Goal: Task Accomplishment & Management: Manage account settings

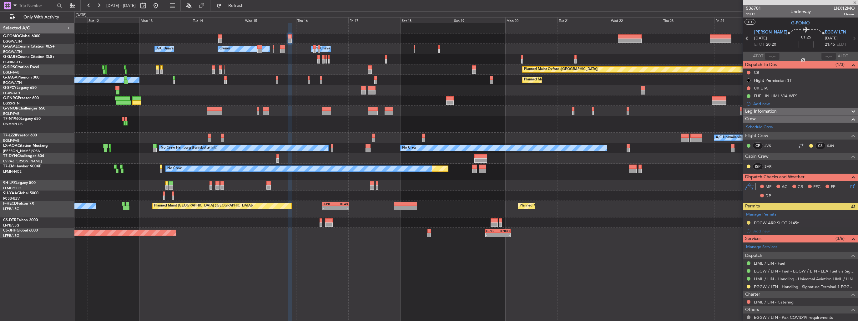
click at [80, 222] on div at bounding box center [466, 222] width 784 height 10
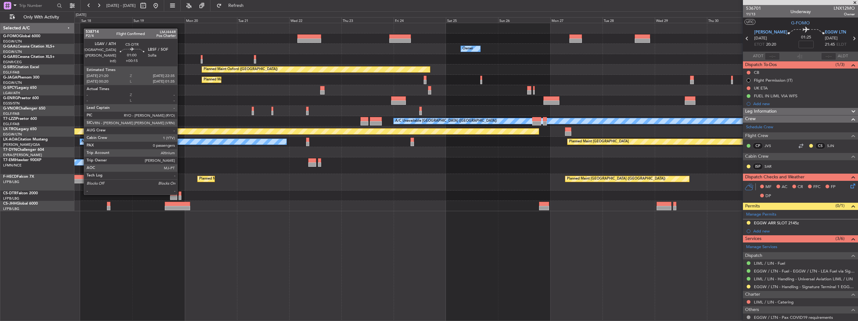
click at [180, 194] on div at bounding box center [180, 193] width 3 height 4
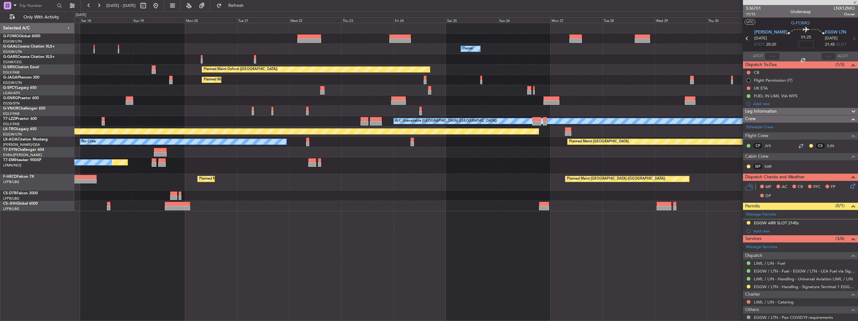
type input "+00:15"
type input "0"
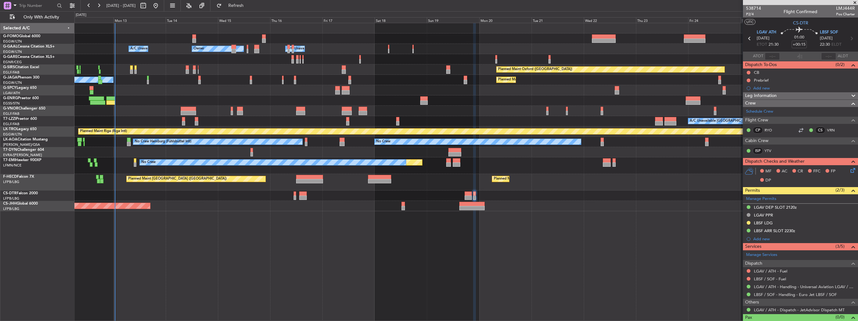
click at [612, 224] on div "Owner Owner A/C Unavailable Owner A/C Unavailable Planned Maint [GEOGRAPHIC_DAT…" at bounding box center [466, 172] width 784 height 298
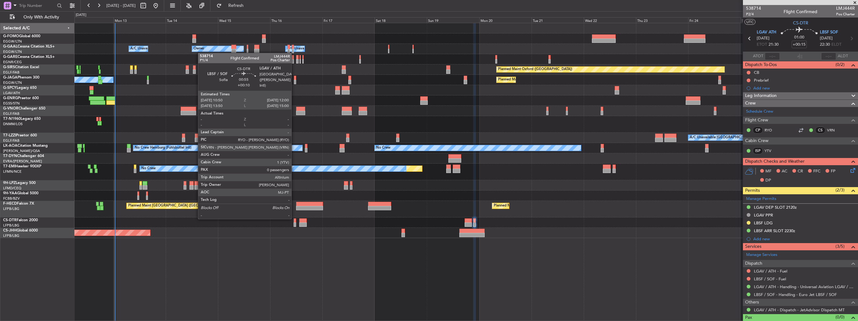
click at [294, 218] on div at bounding box center [295, 220] width 3 height 4
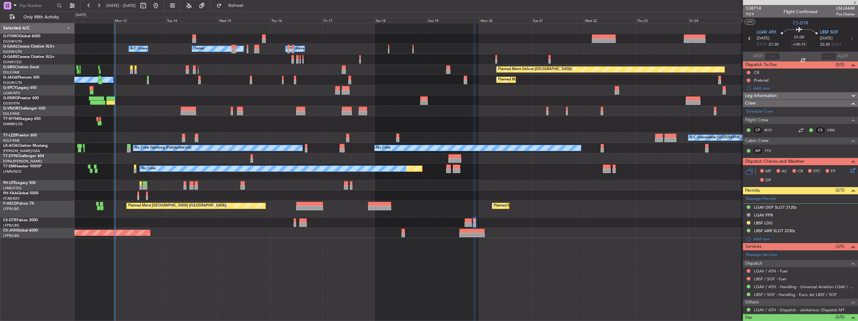
type input "+00:10"
click at [748, 287] on button at bounding box center [749, 287] width 4 height 4
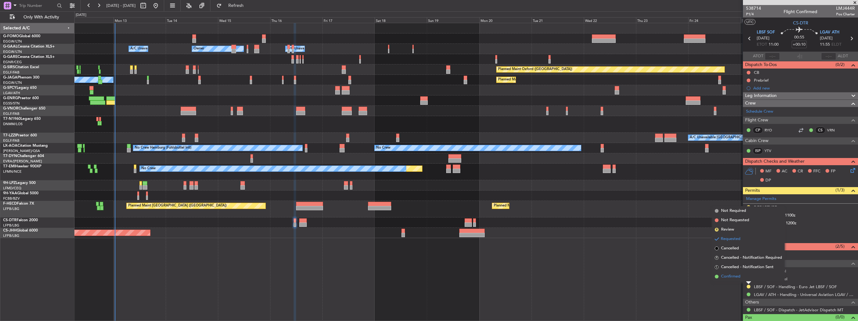
click at [731, 279] on span "Confirmed" at bounding box center [730, 276] width 19 height 6
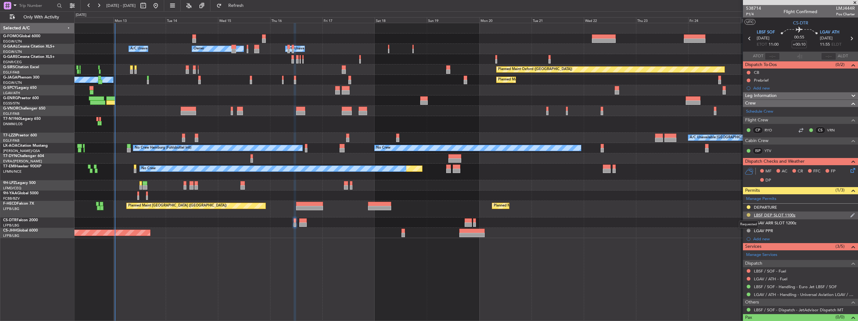
click at [748, 213] on button at bounding box center [749, 215] width 4 height 4
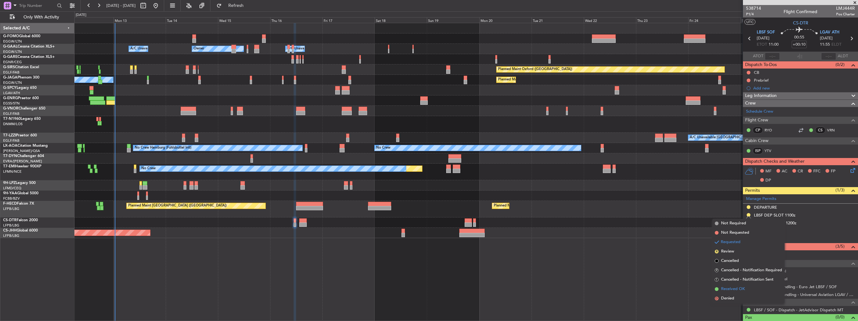
click at [729, 290] on span "Received OK" at bounding box center [733, 289] width 24 height 6
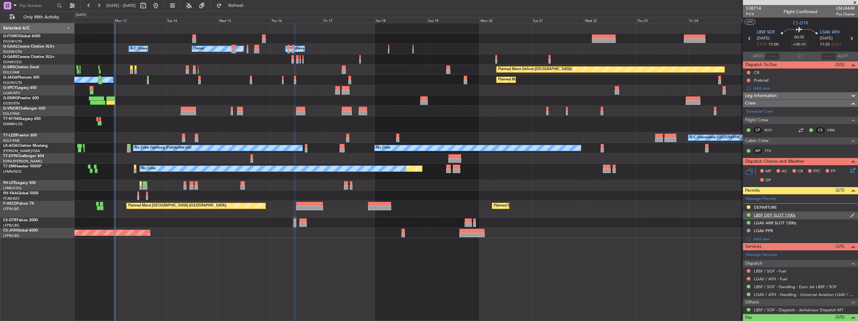
click at [851, 214] on img at bounding box center [853, 215] width 5 height 6
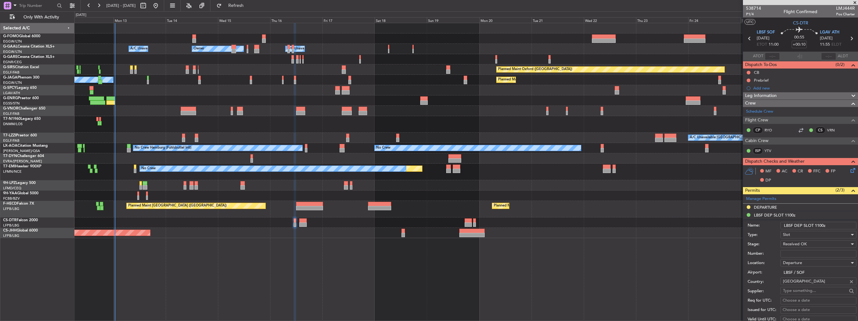
drag, startPoint x: 823, startPoint y: 223, endPoint x: 817, endPoint y: 224, distance: 6.3
click at [817, 224] on input "LBSF DEP SLOT 1100z" at bounding box center [819, 226] width 76 height 8
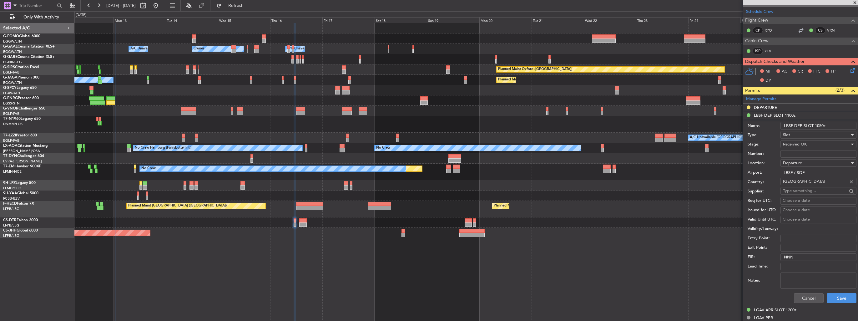
scroll to position [188, 0]
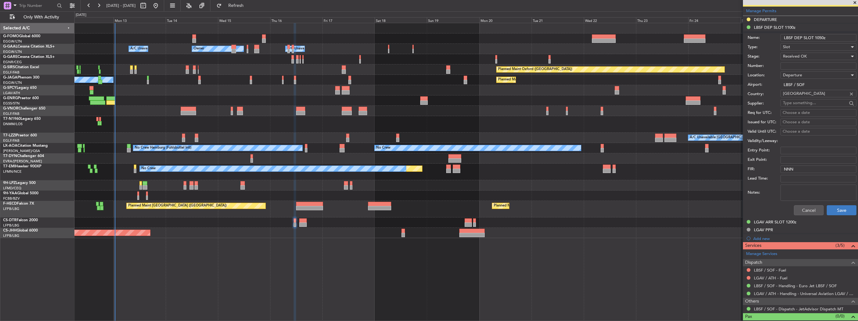
type input "LBSF DEP SLOT 1050z"
click at [828, 208] on button "Save" at bounding box center [842, 210] width 30 height 10
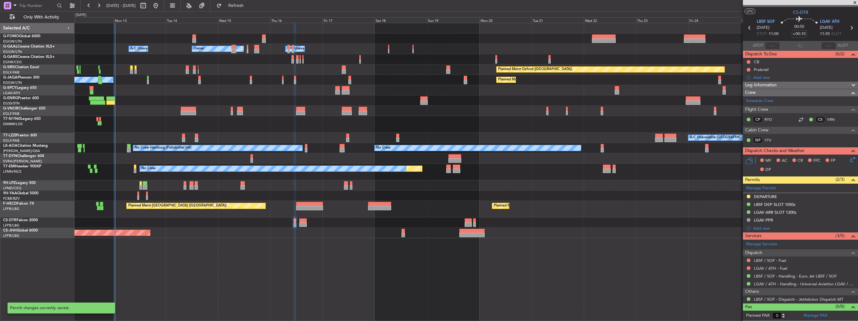
scroll to position [9, 0]
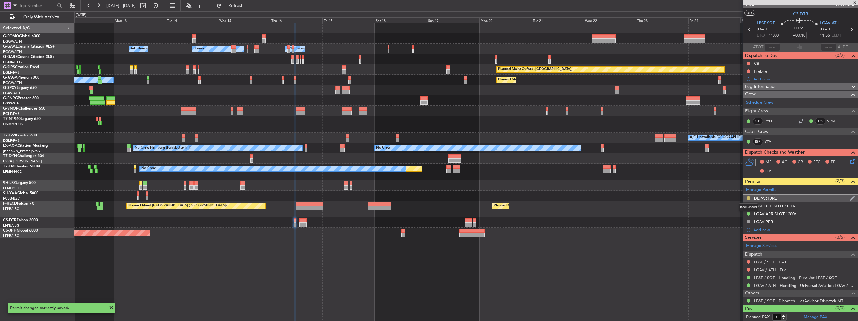
click at [747, 196] on button at bounding box center [749, 198] width 4 height 4
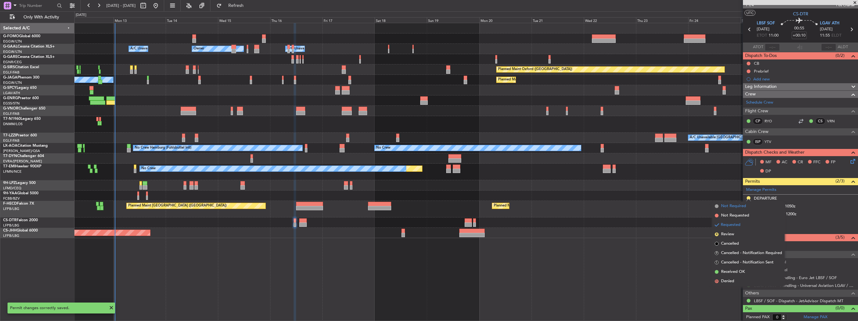
click at [737, 206] on span "Not Required" at bounding box center [733, 206] width 25 height 6
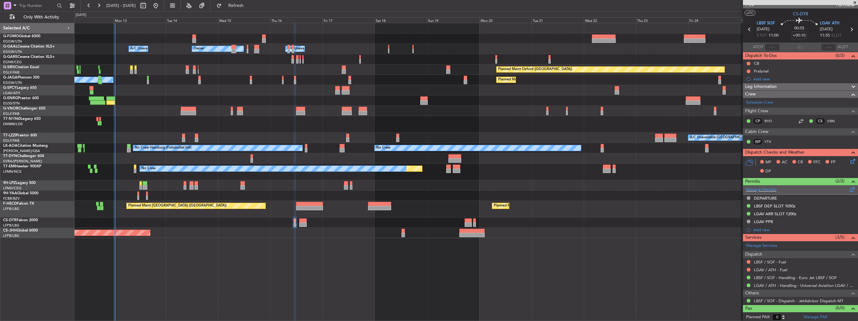
scroll to position [0, 0]
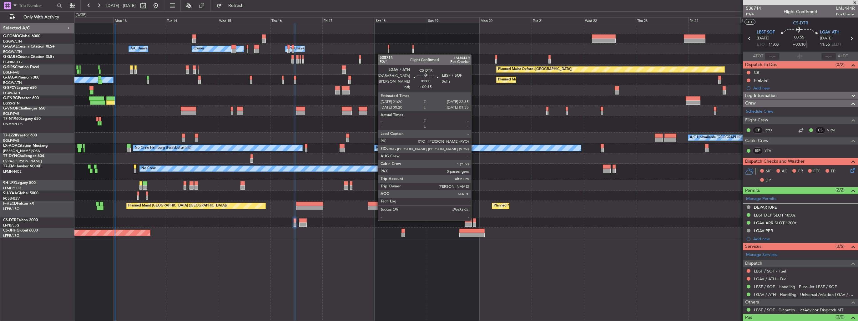
click at [474, 220] on div at bounding box center [474, 220] width 3 height 4
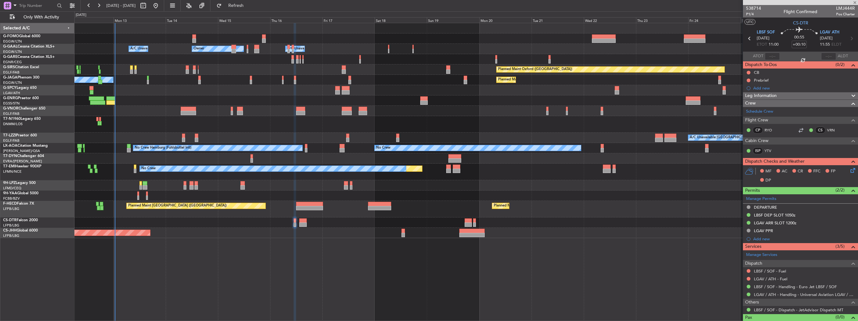
type input "+00:15"
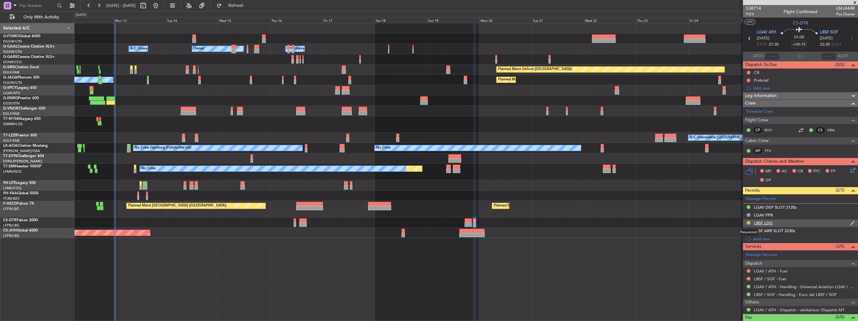
click at [748, 222] on button at bounding box center [749, 223] width 4 height 4
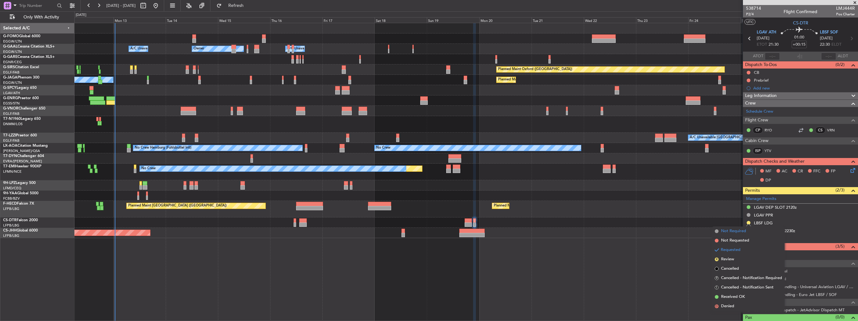
click at [731, 233] on span "Not Required" at bounding box center [733, 231] width 25 height 6
